Goal: Task Accomplishment & Management: Use online tool/utility

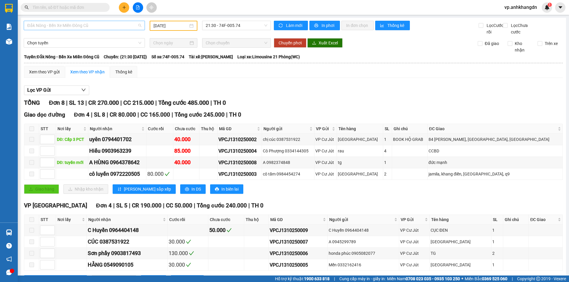
click at [81, 25] on span "Đắk Nông - Bến Xe Miền Đông Cũ" at bounding box center [84, 25] width 114 height 9
click at [95, 57] on div "Bến Xe Miền Đông Cũ - [GEOGRAPHIC_DATA]" at bounding box center [83, 56] width 113 height 7
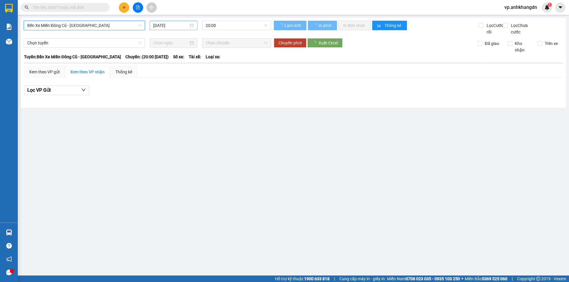
click at [165, 25] on input "15/10/2025" at bounding box center [170, 25] width 35 height 7
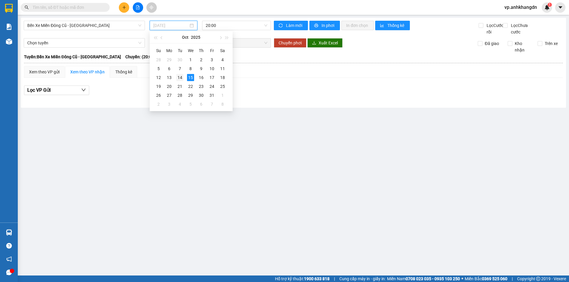
click at [183, 78] on td "14" at bounding box center [180, 77] width 11 height 9
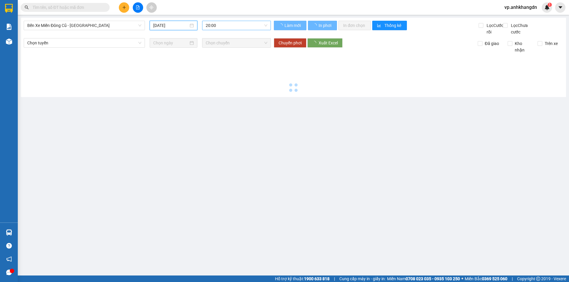
type input "14/10/2025"
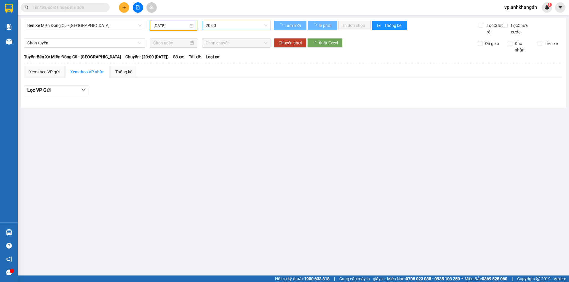
click at [221, 24] on span "20:00" at bounding box center [237, 25] width 62 height 9
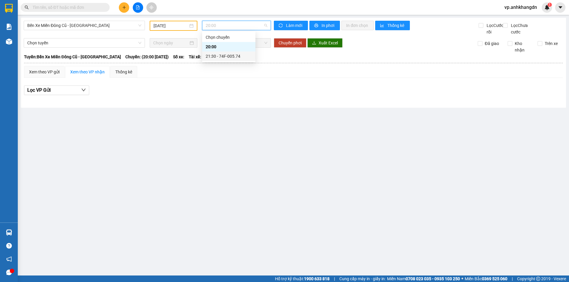
click at [227, 55] on div "21:30 - 74F-005.74" at bounding box center [229, 56] width 46 height 7
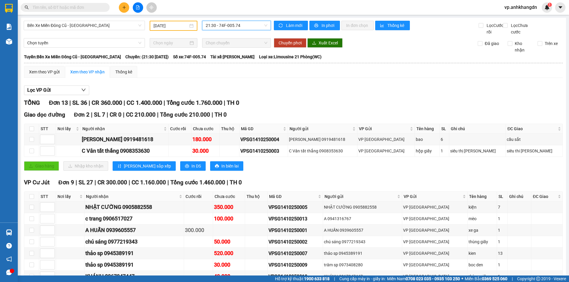
click at [531, 8] on span "vp.anhkhangdn" at bounding box center [521, 7] width 42 height 7
click at [516, 19] on span "Đăng xuất" at bounding box center [523, 18] width 30 height 7
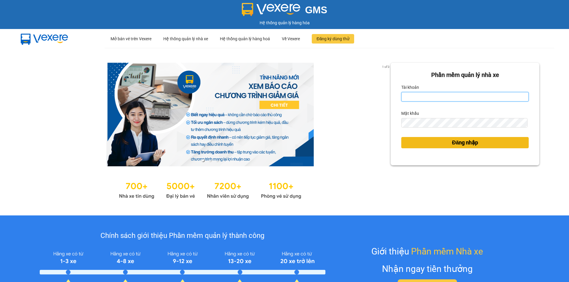
type input "vp.anhkhangdn"
click at [464, 144] on span "Đăng nhập" at bounding box center [465, 143] width 26 height 8
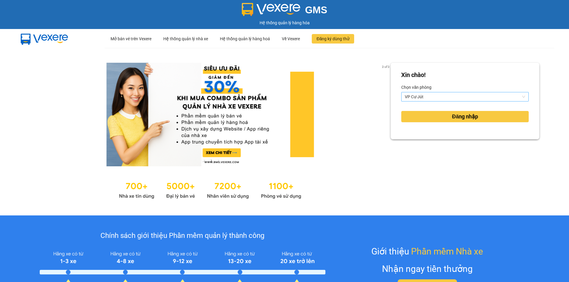
click at [456, 95] on span "VP Cư Jút" at bounding box center [465, 96] width 120 height 9
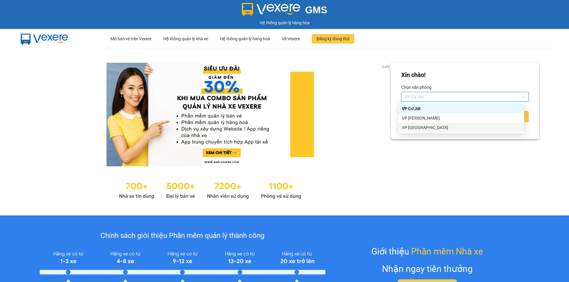
click at [447, 129] on div "VP [GEOGRAPHIC_DATA]" at bounding box center [461, 127] width 119 height 7
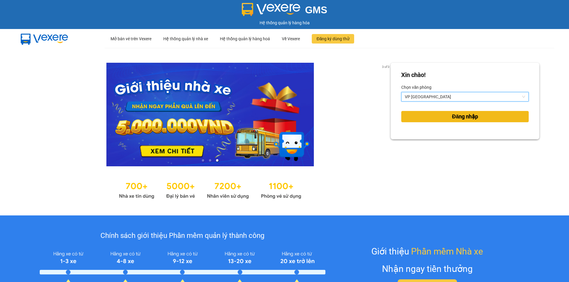
click at [465, 121] on span "Đăng nhập" at bounding box center [465, 117] width 26 height 8
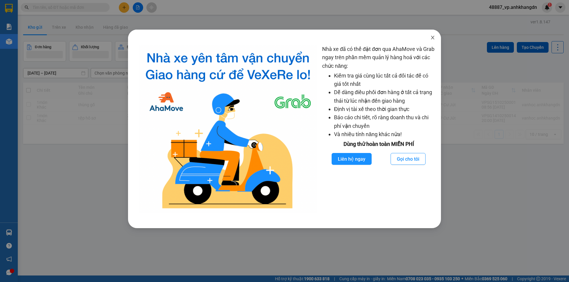
click at [432, 39] on icon "close" at bounding box center [432, 37] width 5 height 5
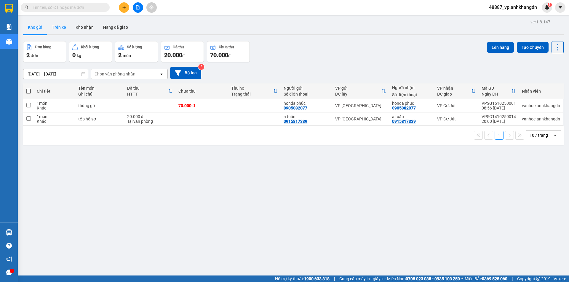
click at [59, 25] on button "Trên xe" at bounding box center [59, 27] width 24 height 14
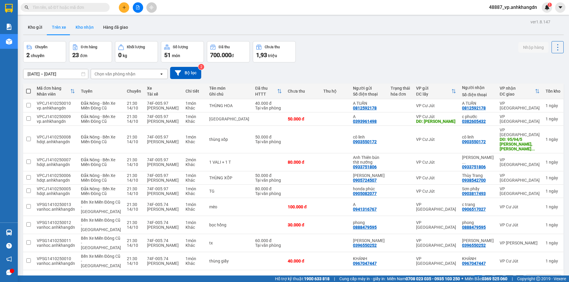
click at [86, 29] on button "Kho nhận" at bounding box center [85, 27] width 28 height 14
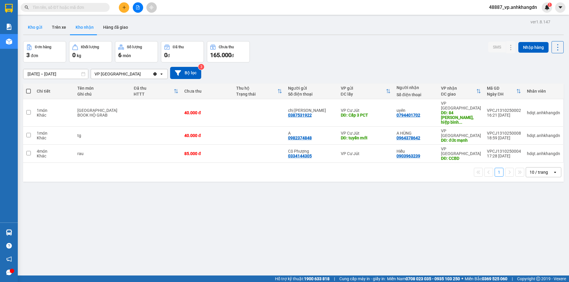
click at [44, 28] on button "Kho gửi" at bounding box center [35, 27] width 24 height 14
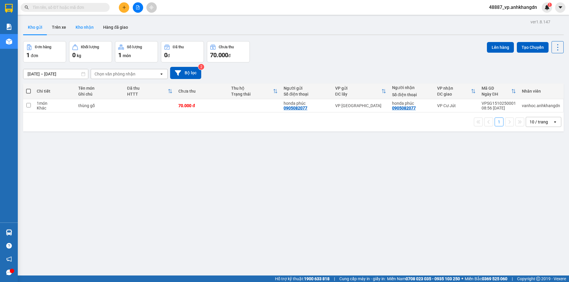
click at [90, 27] on button "Kho nhận" at bounding box center [85, 27] width 28 height 14
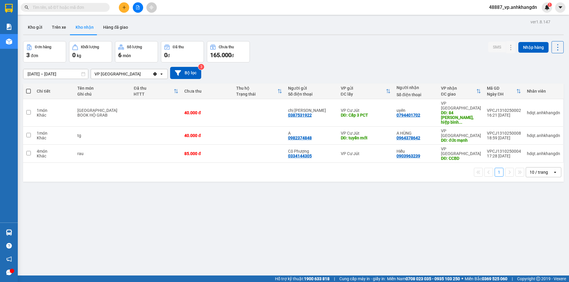
click at [531, 7] on span "48887_vp.anhkhangdn" at bounding box center [512, 7] width 57 height 7
click at [511, 18] on span "Đăng xuất" at bounding box center [515, 18] width 45 height 7
click at [134, 5] on button at bounding box center [138, 7] width 10 height 10
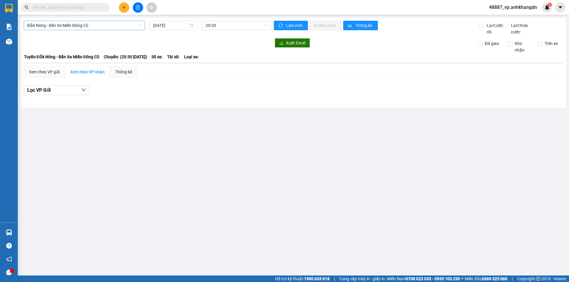
click at [109, 25] on span "Đắk Nông - Bến Xe Miền Đông Cũ" at bounding box center [84, 25] width 114 height 9
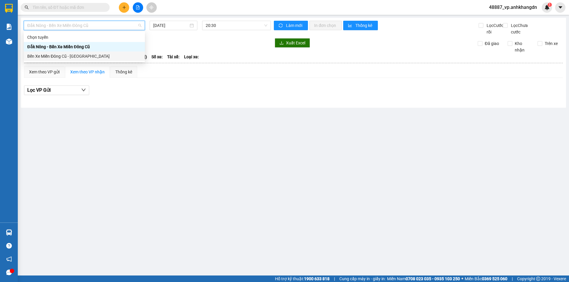
click at [91, 57] on div "Bến Xe Miền Đông Cũ - [GEOGRAPHIC_DATA]" at bounding box center [84, 56] width 114 height 7
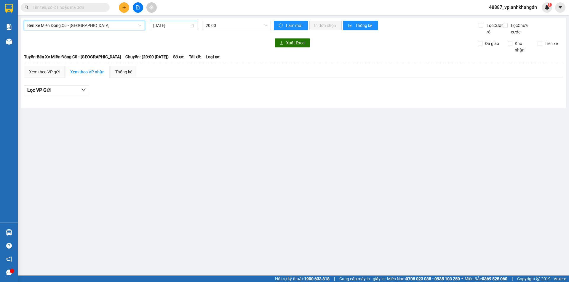
click at [171, 25] on input "15/10/2025" at bounding box center [170, 25] width 35 height 7
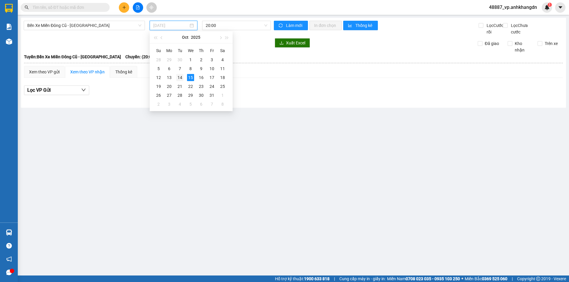
click at [180, 79] on div "14" at bounding box center [179, 77] width 7 height 7
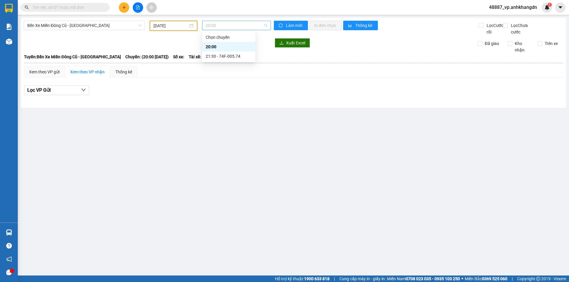
click at [227, 24] on span "20:00" at bounding box center [237, 25] width 62 height 9
drag, startPoint x: 234, startPoint y: 60, endPoint x: 236, endPoint y: 53, distance: 7.4
click at [234, 58] on div "21:30 - 74F-005.74" at bounding box center [228, 56] width 53 height 9
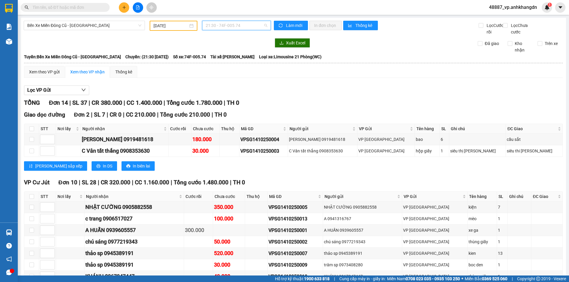
click at [261, 25] on span "21:30 - 74F-005.74" at bounding box center [237, 25] width 62 height 9
click at [237, 59] on div "21:30 - 74F-005.74" at bounding box center [227, 56] width 46 height 7
click at [100, 25] on span "Bến Xe Miền Đông Cũ - [GEOGRAPHIC_DATA]" at bounding box center [84, 25] width 114 height 9
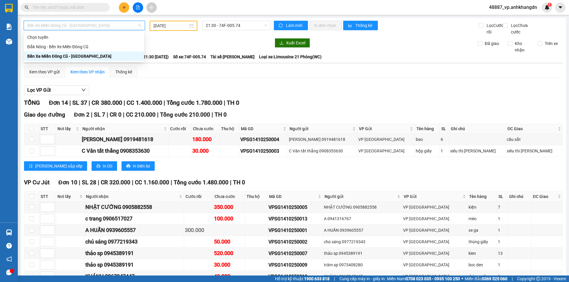
click at [96, 57] on div "Bến Xe Miền Đông Cũ - [GEOGRAPHIC_DATA]" at bounding box center [83, 56] width 113 height 7
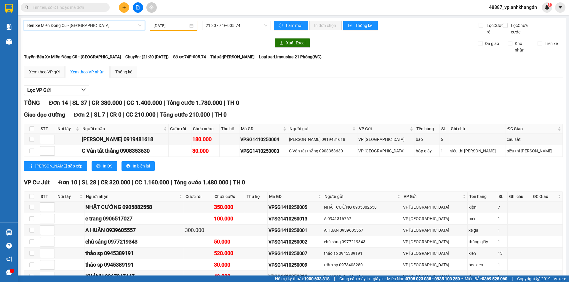
click at [175, 25] on input "14/10/2025" at bounding box center [170, 26] width 35 height 7
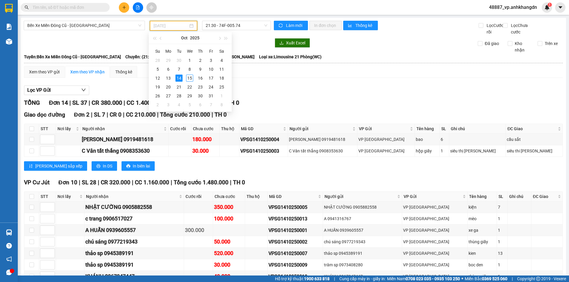
click at [180, 78] on div "14" at bounding box center [178, 78] width 7 height 7
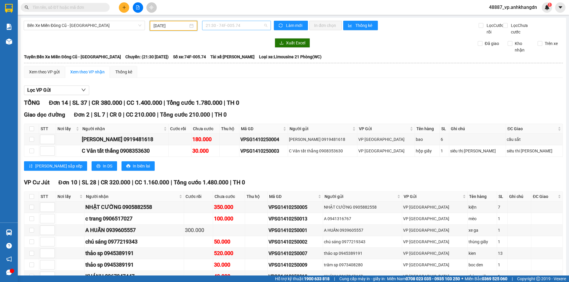
click at [243, 26] on span "21:30 - 74F-005.74" at bounding box center [237, 25] width 62 height 9
click at [241, 59] on div "21:30 - 74F-005.74" at bounding box center [227, 56] width 46 height 7
click at [137, 9] on icon "file-add" at bounding box center [138, 7] width 4 height 4
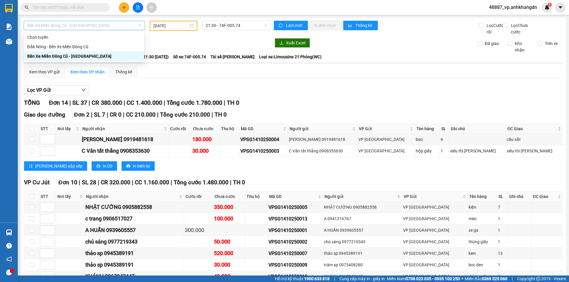
click at [97, 25] on span "Bến Xe Miền Đông Cũ - [GEOGRAPHIC_DATA]" at bounding box center [84, 25] width 114 height 9
click at [90, 57] on div "Bến Xe Miền Đông Cũ - [GEOGRAPHIC_DATA]" at bounding box center [83, 56] width 113 height 7
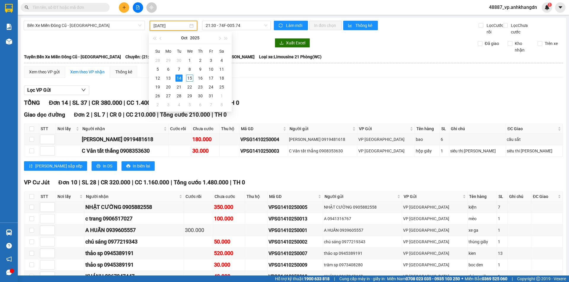
click at [162, 24] on input "14/10/2025" at bounding box center [170, 26] width 35 height 7
type input "14/10/2025"
click at [179, 79] on div "14" at bounding box center [178, 78] width 7 height 7
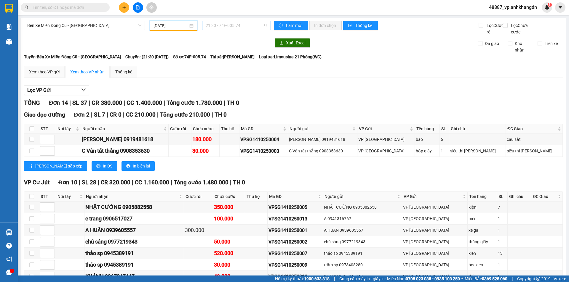
drag, startPoint x: 239, startPoint y: 26, endPoint x: 246, endPoint y: 28, distance: 6.5
click at [240, 26] on span "21:30 - 74F-005.74" at bounding box center [237, 25] width 62 height 9
click at [239, 57] on div "21:30 - 74F-005.74" at bounding box center [227, 56] width 46 height 7
click at [131, 25] on span "Bến Xe Miền Đông Cũ - [GEOGRAPHIC_DATA]" at bounding box center [84, 25] width 114 height 9
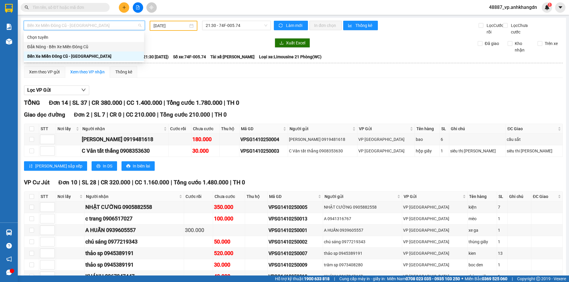
click at [88, 47] on div "Đắk Nông - Bến Xe Miền Đông Cũ" at bounding box center [83, 47] width 113 height 7
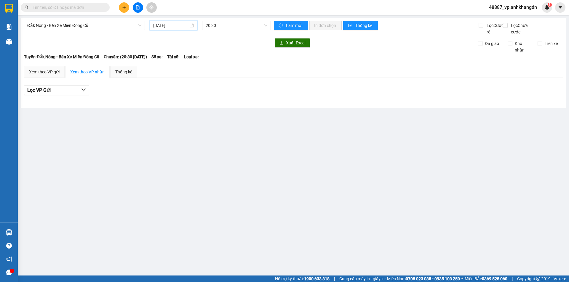
click at [180, 25] on input "15/10/2025" at bounding box center [170, 25] width 35 height 7
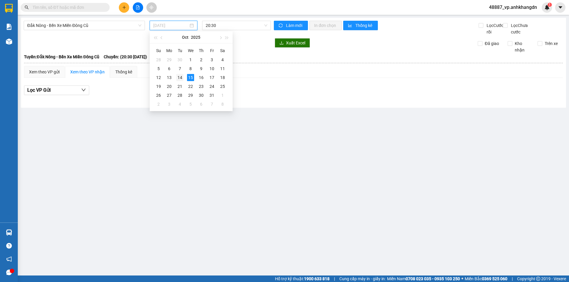
click at [179, 77] on div "14" at bounding box center [179, 77] width 7 height 7
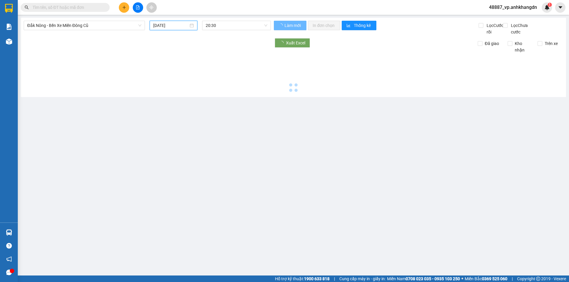
type input "14/10/2025"
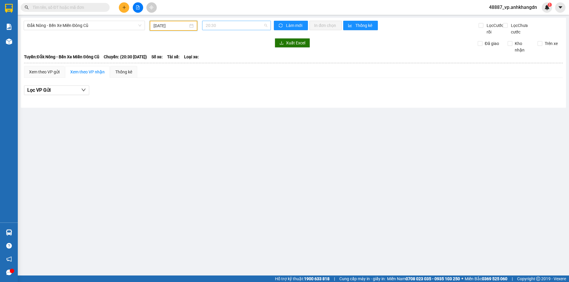
click at [229, 25] on span "20:30" at bounding box center [237, 25] width 62 height 9
click at [237, 56] on div "21:30 - 74F-005.97" at bounding box center [229, 56] width 46 height 7
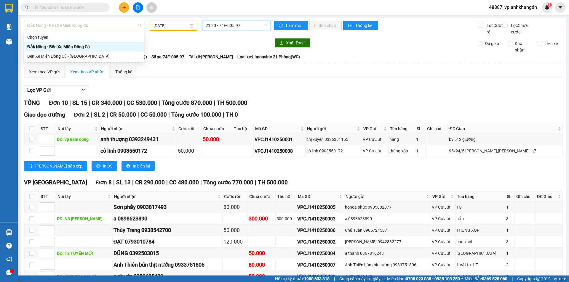
drag, startPoint x: 90, startPoint y: 27, endPoint x: 104, endPoint y: 26, distance: 14.2
click at [94, 26] on span "Đắk Nông - Bến Xe Miền Đông Cũ" at bounding box center [84, 25] width 114 height 9
click at [94, 56] on div "Bến Xe Miền Đông Cũ - [GEOGRAPHIC_DATA]" at bounding box center [83, 56] width 113 height 7
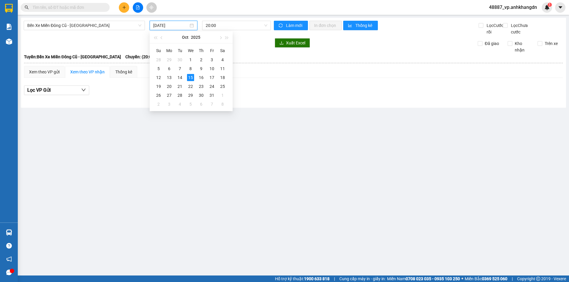
click at [177, 25] on input "15/10/2025" at bounding box center [170, 25] width 35 height 7
click at [178, 80] on div "14" at bounding box center [179, 77] width 7 height 7
type input "14/10/2025"
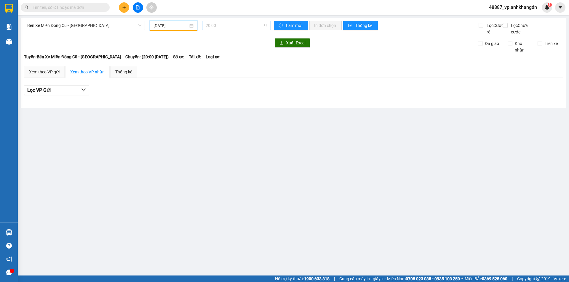
drag, startPoint x: 225, startPoint y: 27, endPoint x: 237, endPoint y: 27, distance: 12.2
click at [225, 26] on span "20:00" at bounding box center [237, 25] width 62 height 9
click at [240, 58] on div "21:30 - 74F-005.74" at bounding box center [229, 56] width 46 height 7
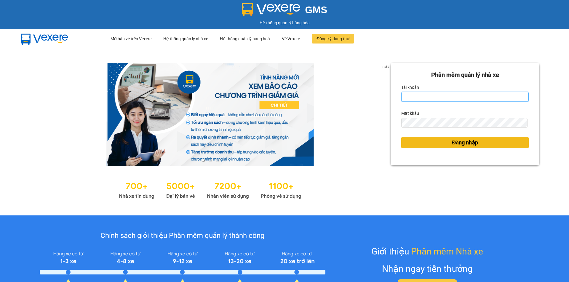
type input "vp.anhkhangdn"
click at [466, 144] on span "Đăng nhập" at bounding box center [465, 143] width 26 height 8
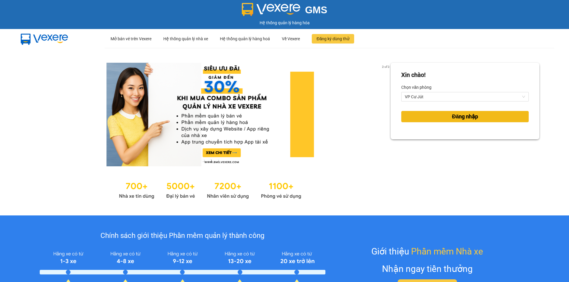
click at [471, 115] on span "Đăng nhập" at bounding box center [465, 117] width 26 height 8
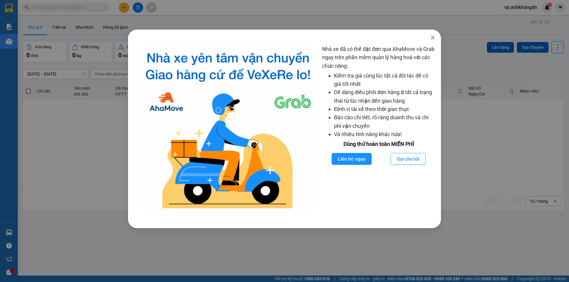
click at [432, 38] on icon "close" at bounding box center [432, 37] width 5 height 5
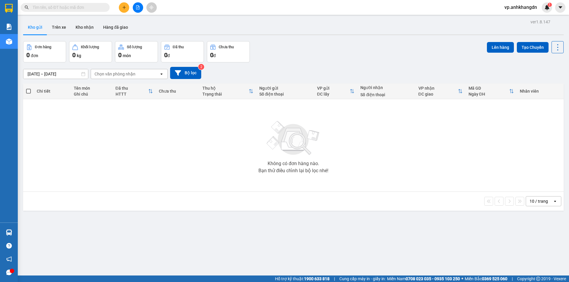
click at [38, 29] on button "Kho gửi" at bounding box center [35, 27] width 24 height 14
click at [60, 25] on button "Trên xe" at bounding box center [59, 27] width 24 height 14
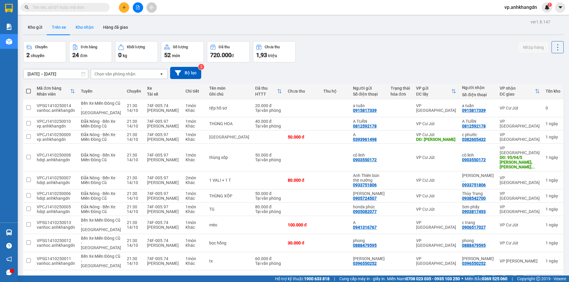
click at [88, 29] on button "Kho nhận" at bounding box center [85, 27] width 28 height 14
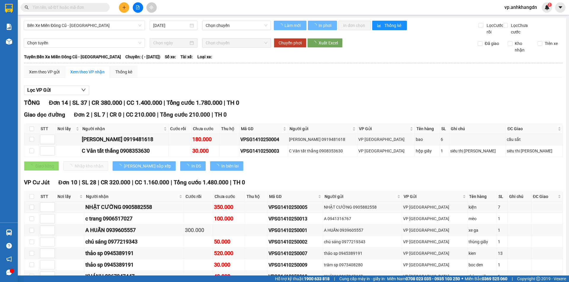
type input "[DATE]"
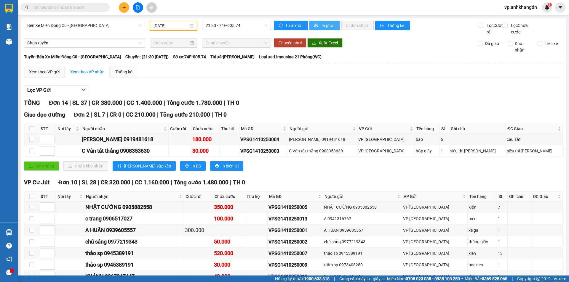
click at [324, 25] on span "In phơi" at bounding box center [328, 25] width 14 height 7
click at [324, 24] on span "In phơi" at bounding box center [328, 25] width 14 height 7
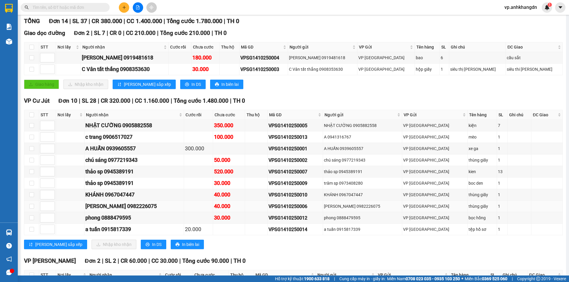
scroll to position [89, 0]
